Goal: Task Accomplishment & Management: Complete application form

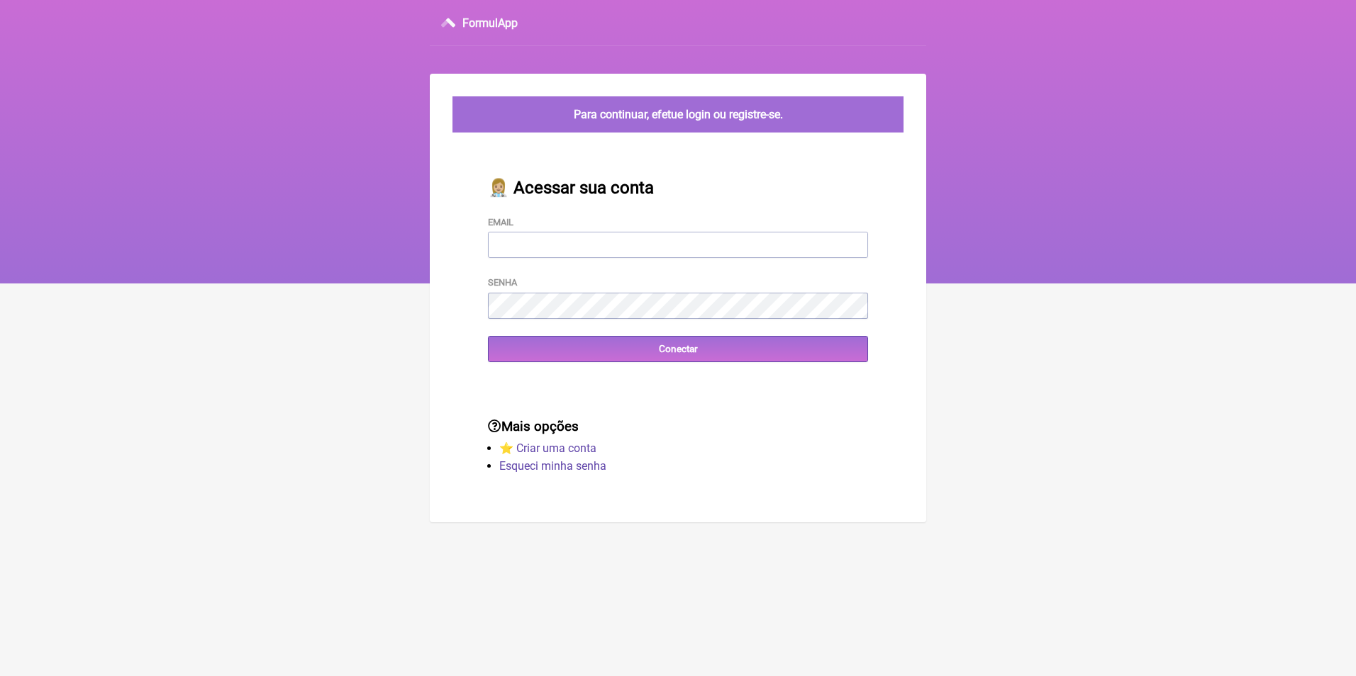
click at [531, 245] on input "Email" at bounding box center [678, 245] width 380 height 26
type input "[EMAIL_ADDRESS][DOMAIN_NAME]"
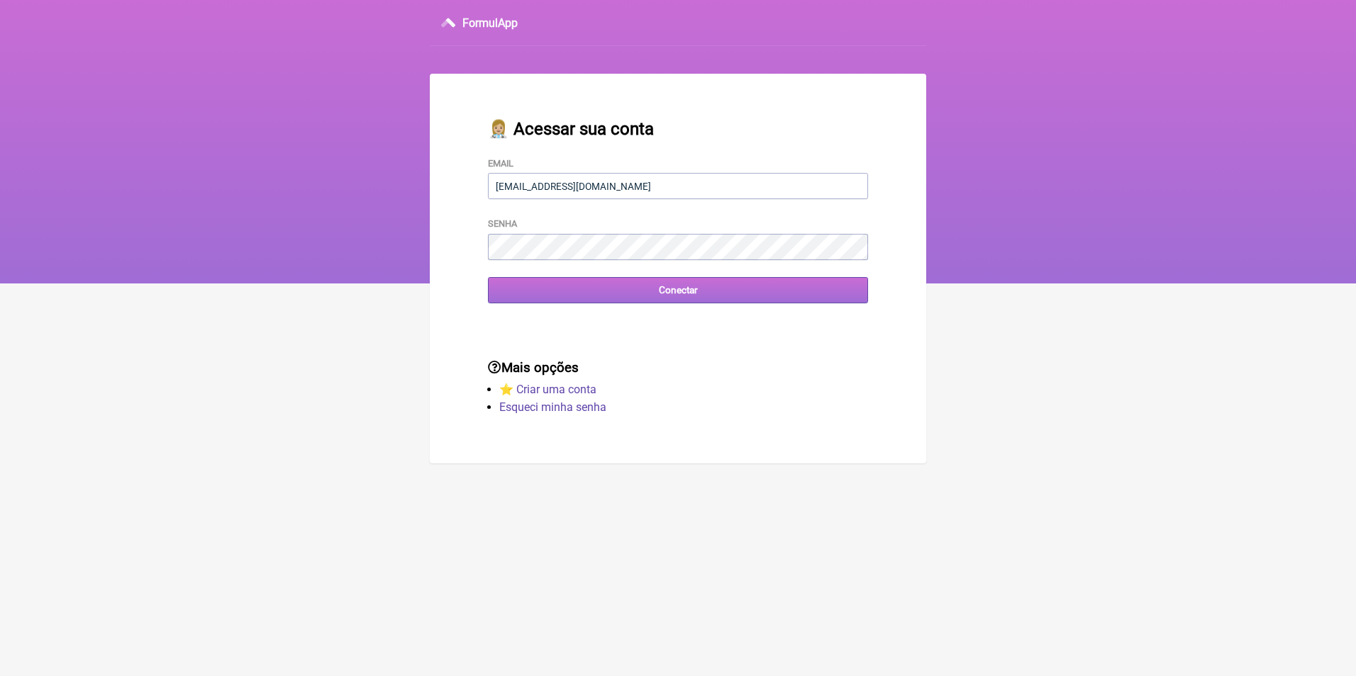
click at [673, 293] on input "Conectar" at bounding box center [678, 290] width 380 height 26
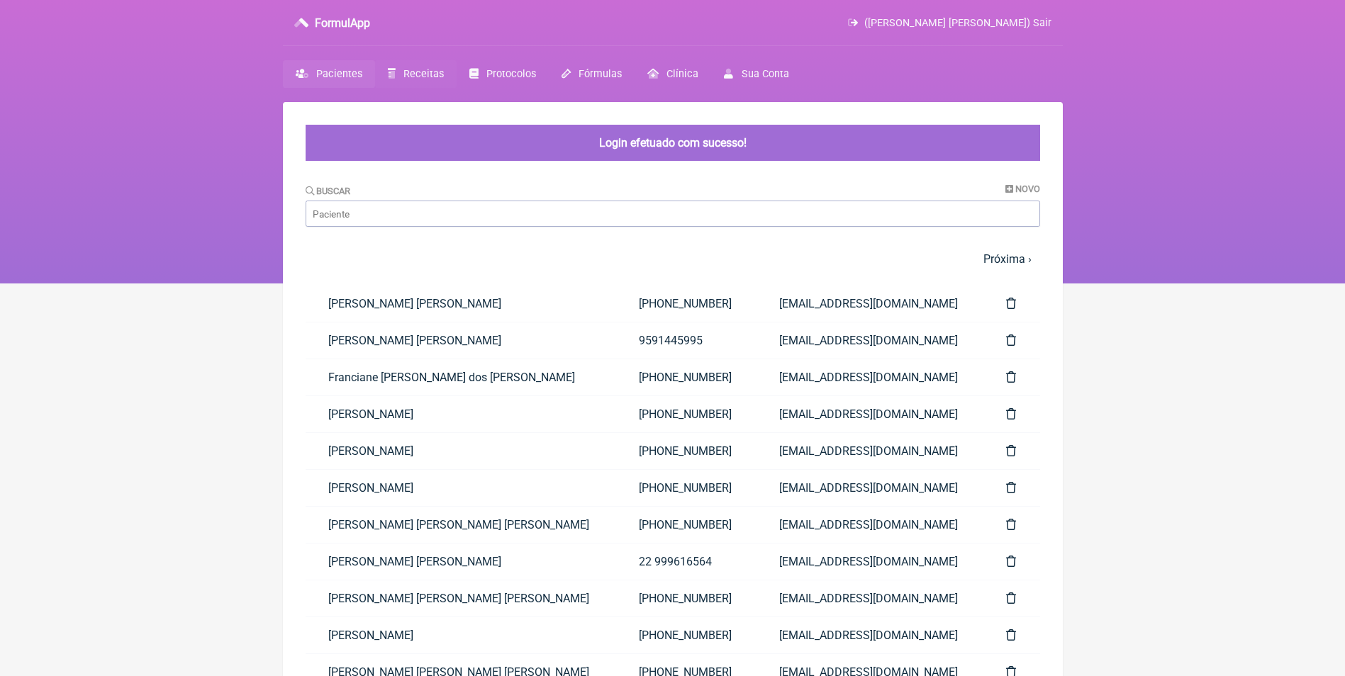
click at [416, 72] on span "Receitas" at bounding box center [423, 74] width 40 height 12
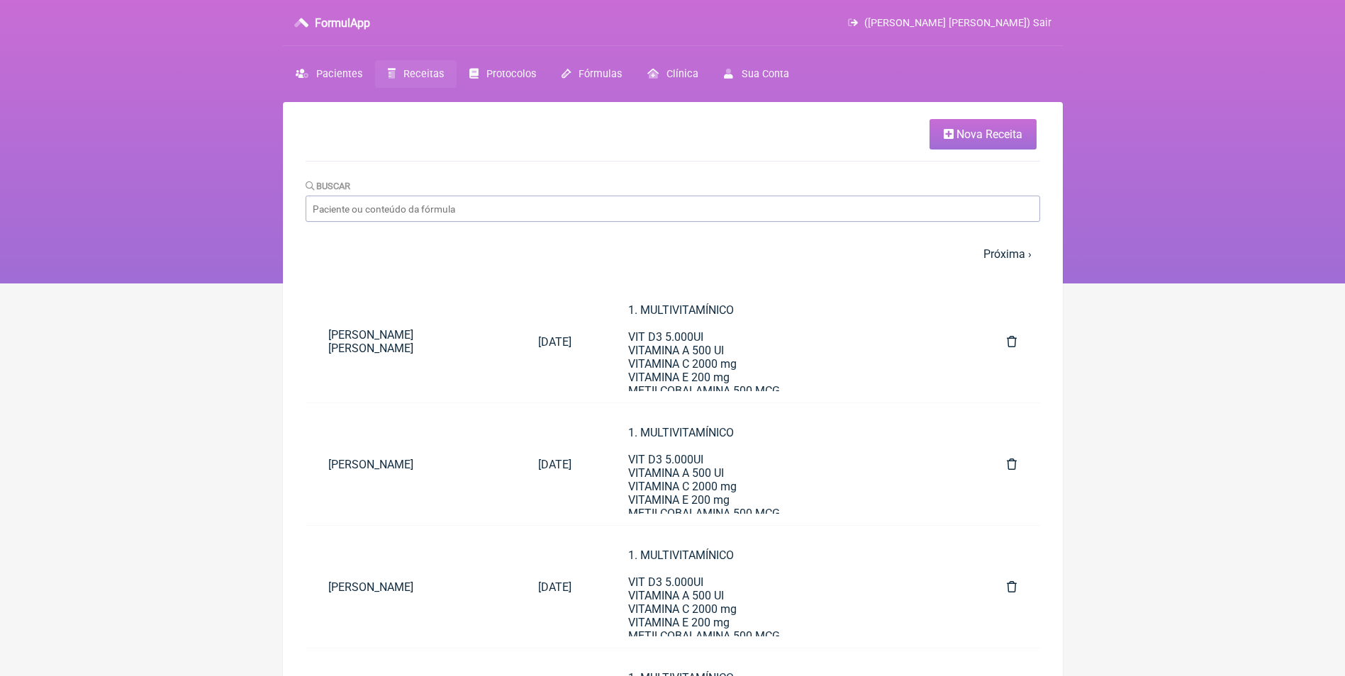
click at [958, 133] on span "Nova Receita" at bounding box center [989, 134] width 66 height 13
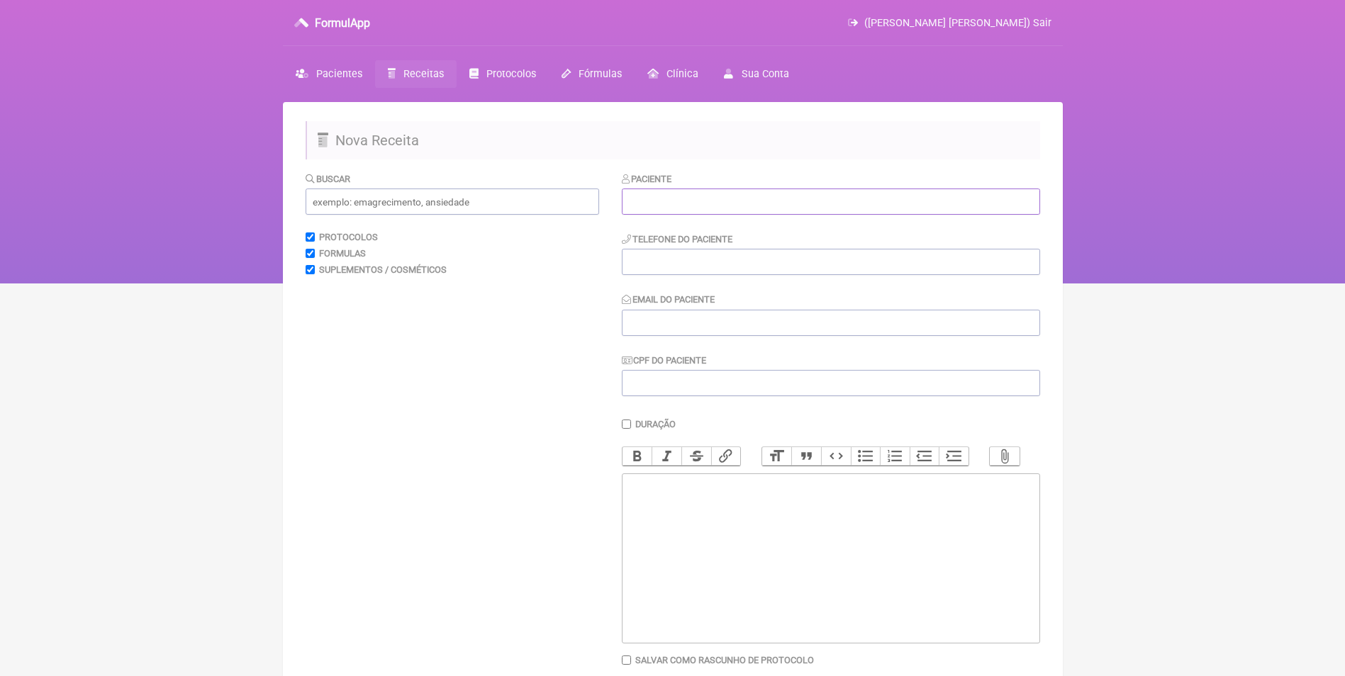
click at [662, 204] on input "text" at bounding box center [831, 202] width 418 height 26
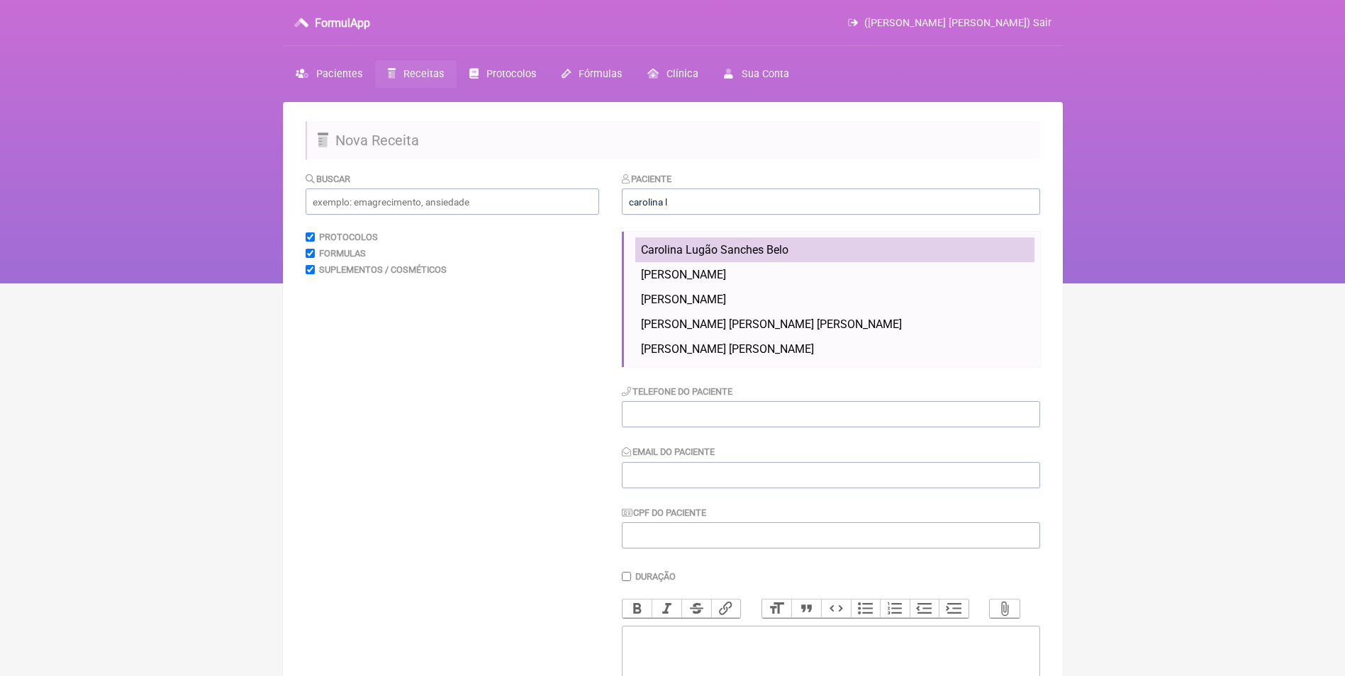
click at [711, 255] on span "Carolina Lugão Sanches Belo" at bounding box center [714, 249] width 147 height 13
type input "Carolina Lugão Sanches Belo"
type input "[PHONE_NUMBER]"
type input "[EMAIL_ADDRESS][DOMAIN_NAME]"
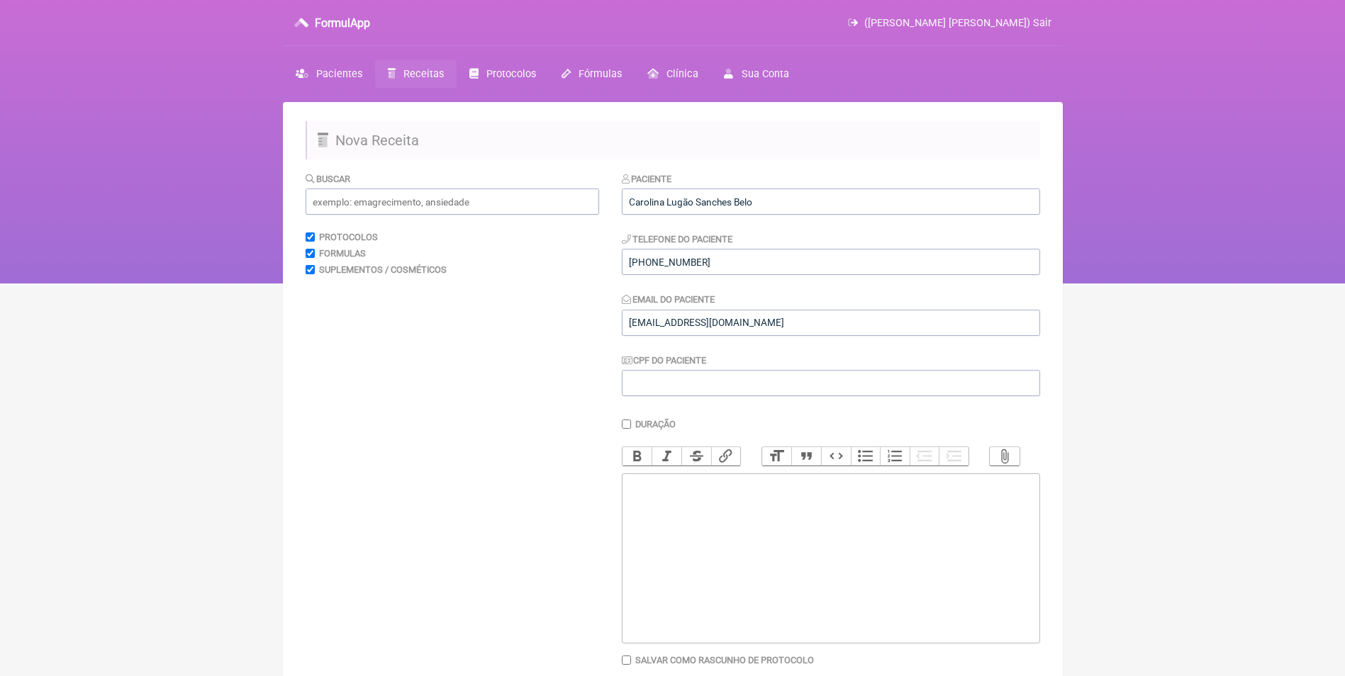
click at [676, 520] on trix-editor at bounding box center [831, 559] width 418 height 170
type trix-editor "<div>1. H2O Slim - 400mg<br>[PERSON_NAME] 1 dose 10 min antes do almoço ( 30 [P…"
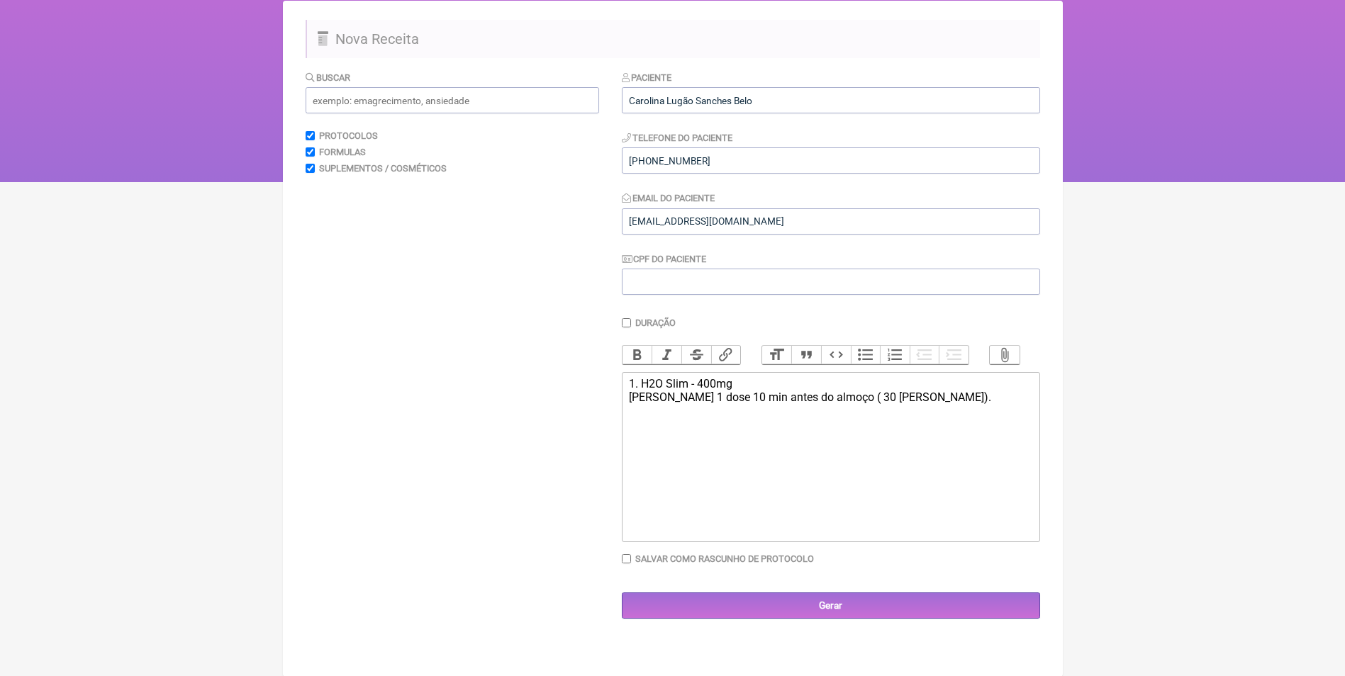
scroll to position [102, 0]
click at [847, 615] on input "Gerar" at bounding box center [831, 605] width 418 height 26
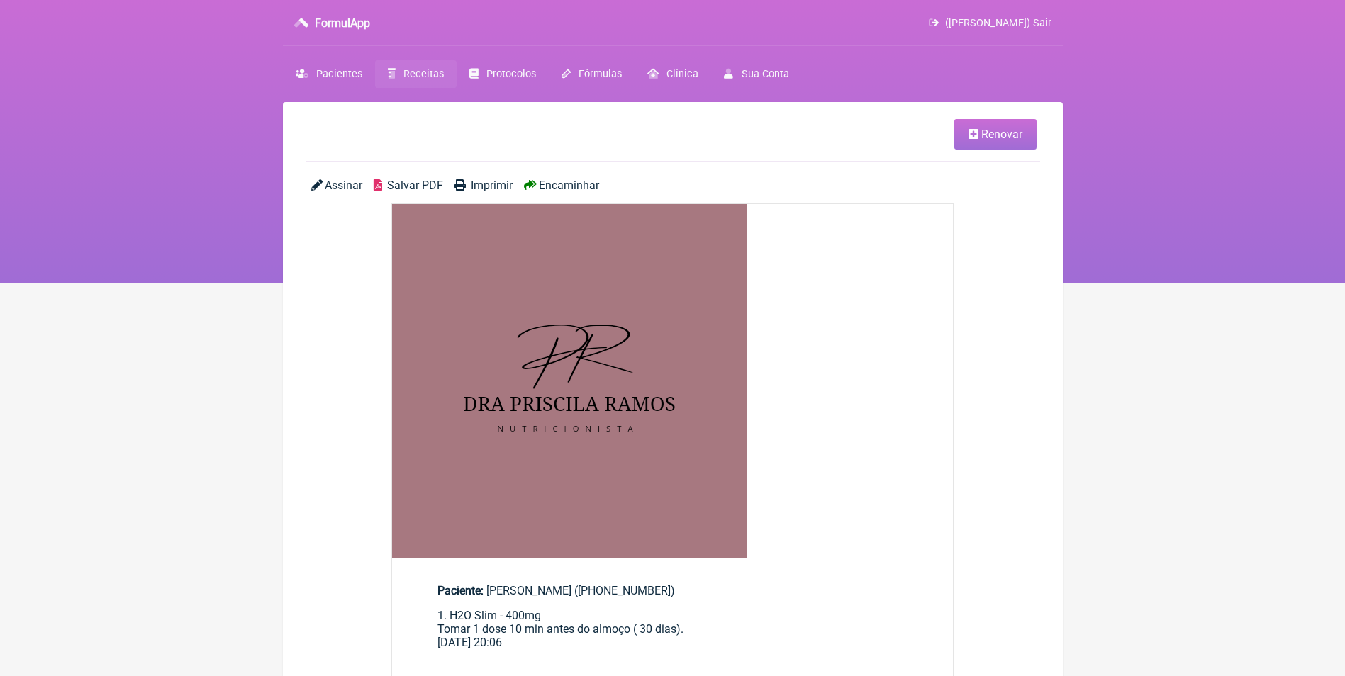
click at [570, 184] on span "Encaminhar" at bounding box center [569, 185] width 60 height 13
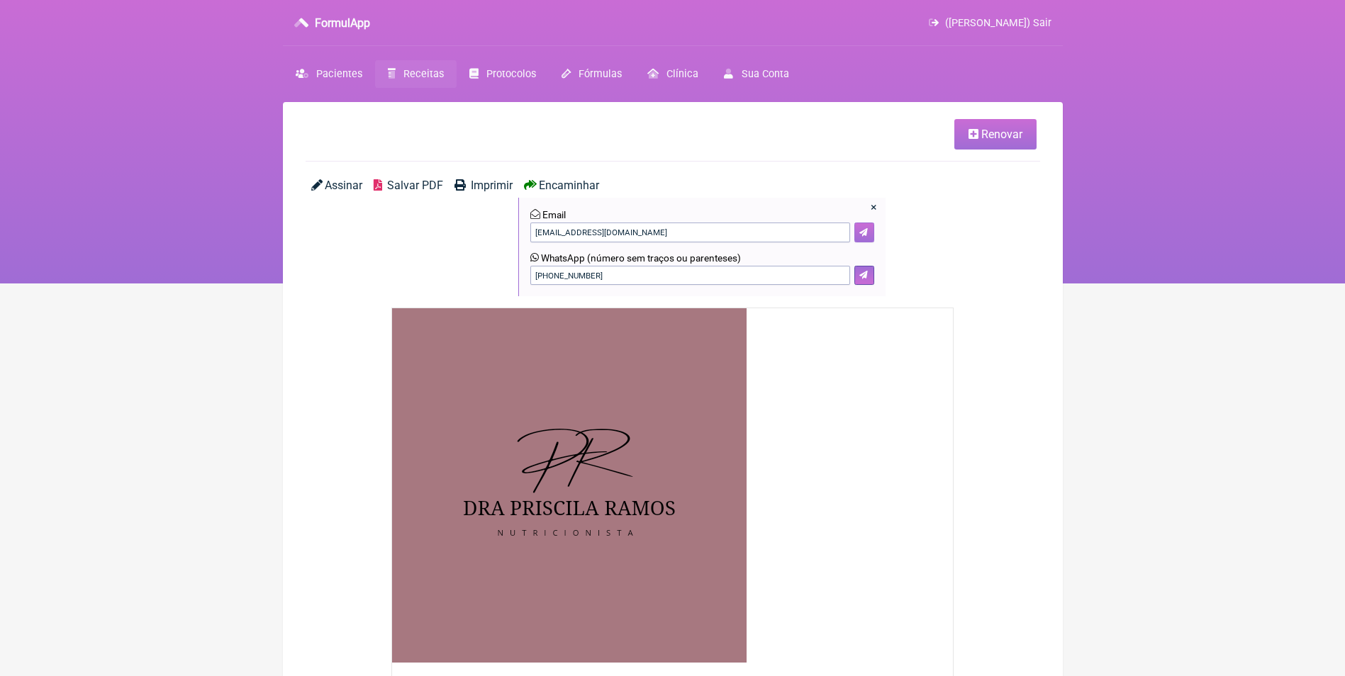
click at [868, 233] on icon at bounding box center [863, 232] width 9 height 9
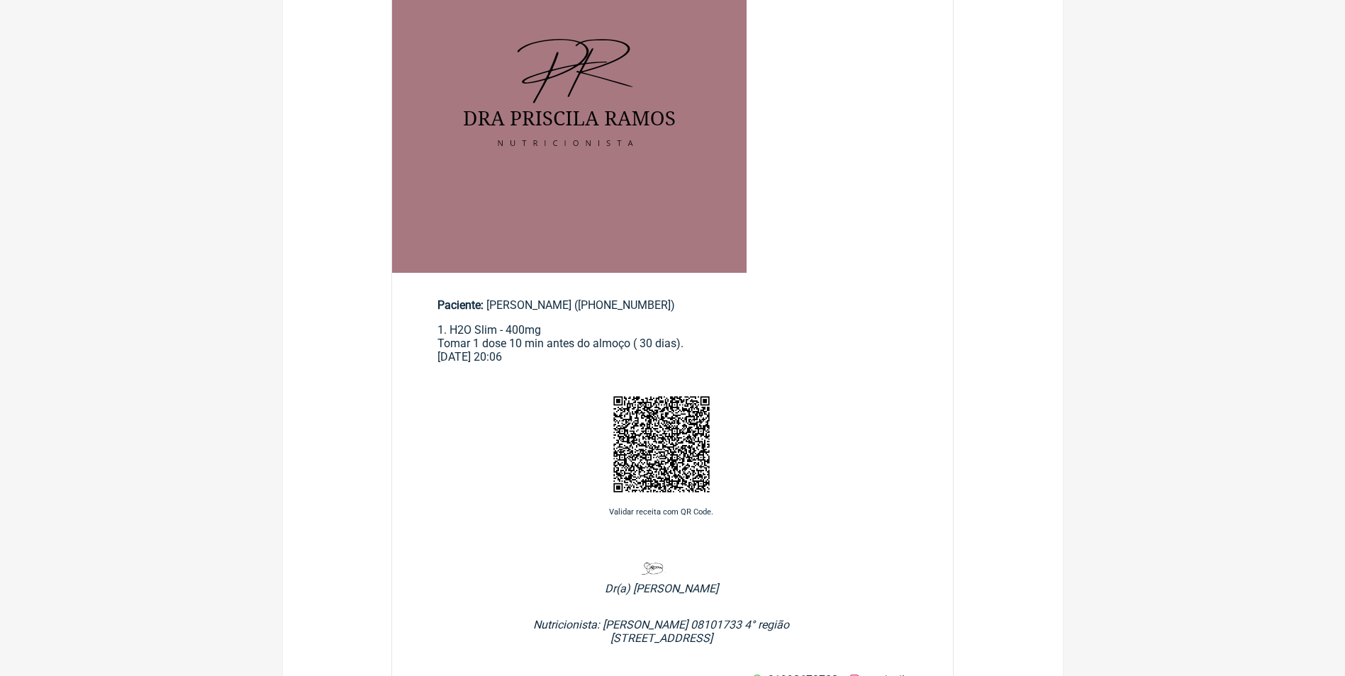
scroll to position [425, 0]
